Goal: Register for event/course

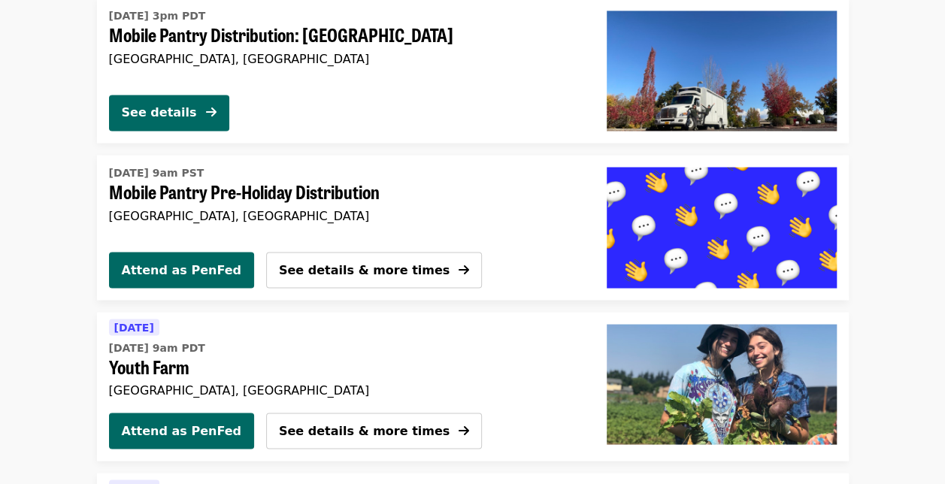
scroll to position [1258, 0]
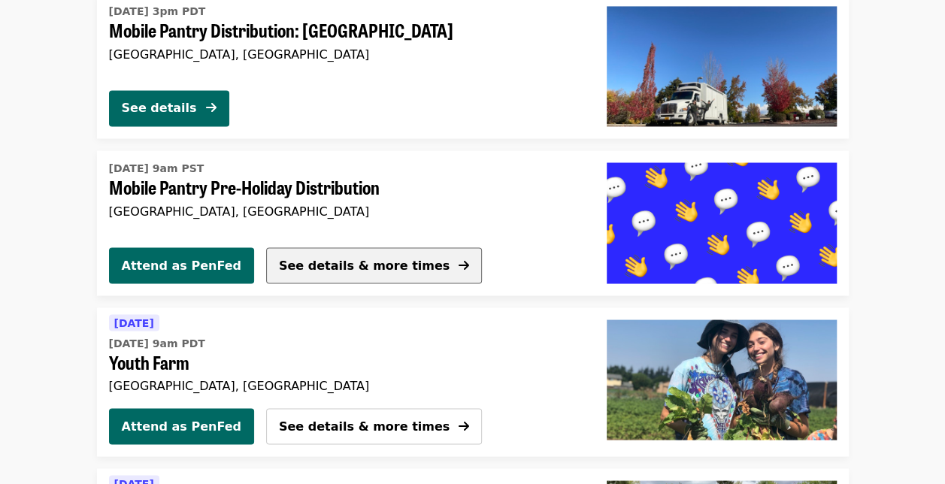
click at [358, 265] on span "See details & more times" at bounding box center [364, 265] width 171 height 14
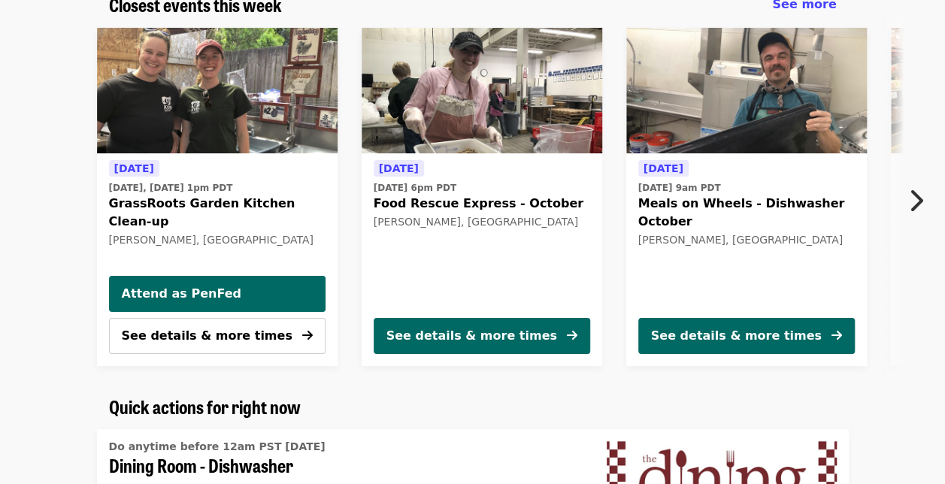
scroll to position [513, 0]
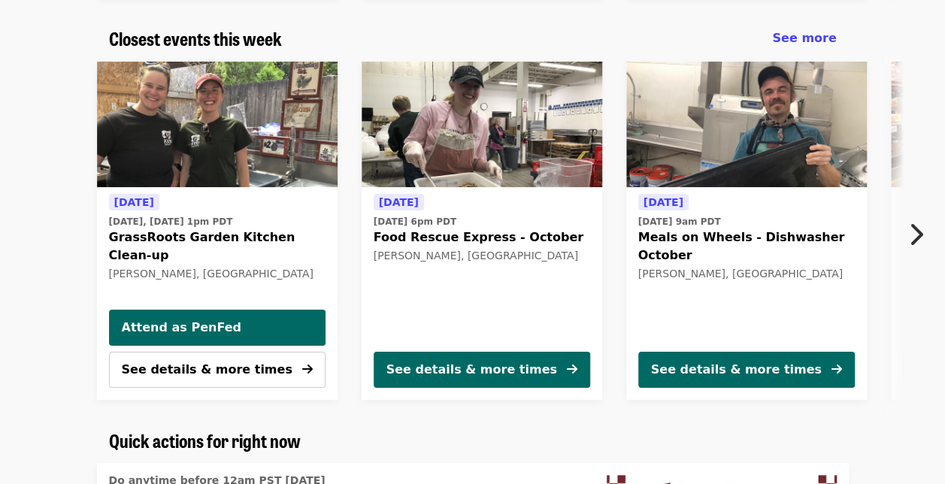
click at [910, 238] on icon "chevron-right icon" at bounding box center [915, 234] width 15 height 29
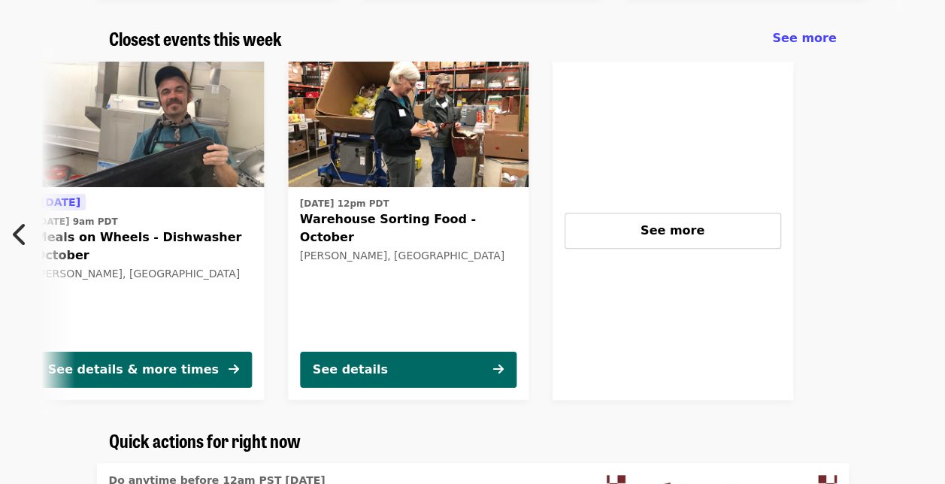
scroll to position [0, 655]
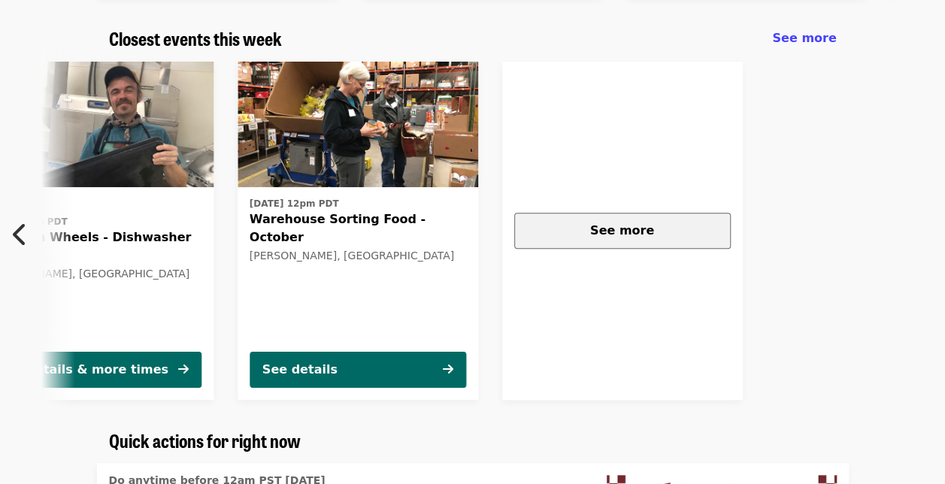
click at [680, 219] on button "See more" at bounding box center [622, 231] width 217 height 36
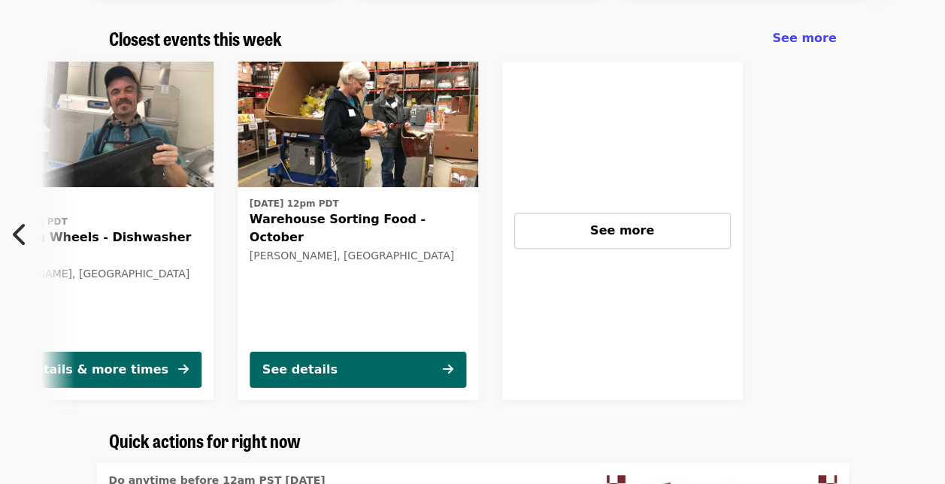
scroll to position [0, 0]
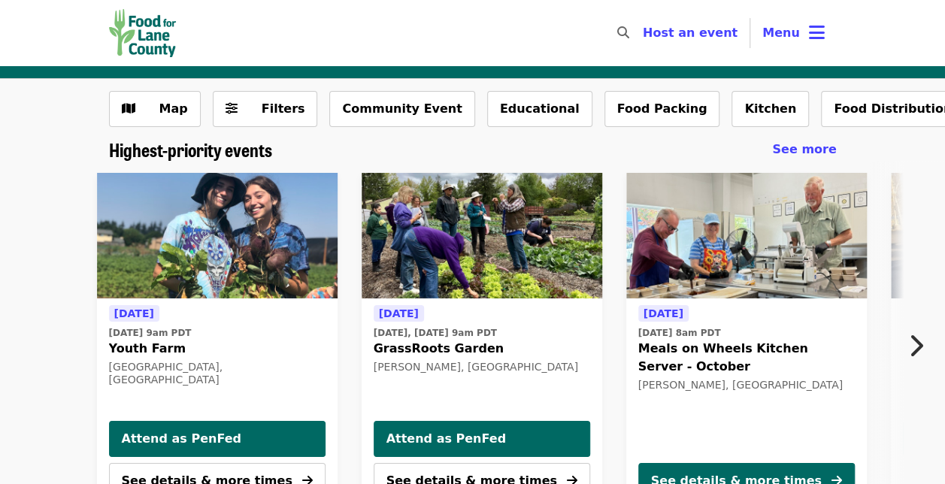
click at [149, 29] on img "Main navigation" at bounding box center [143, 33] width 68 height 48
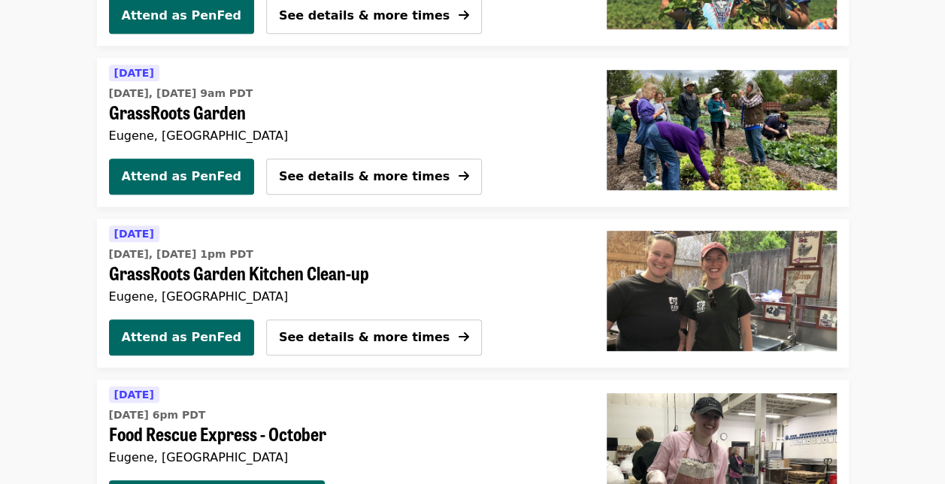
scroll to position [359, 0]
